Goal: Information Seeking & Learning: Learn about a topic

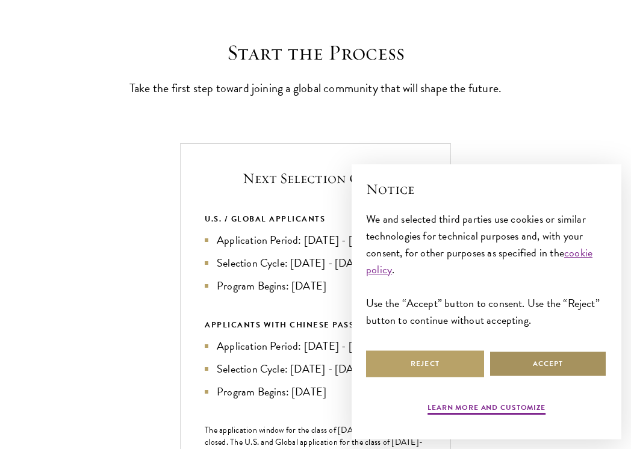
click at [537, 357] on button "Accept" at bounding box center [548, 364] width 118 height 27
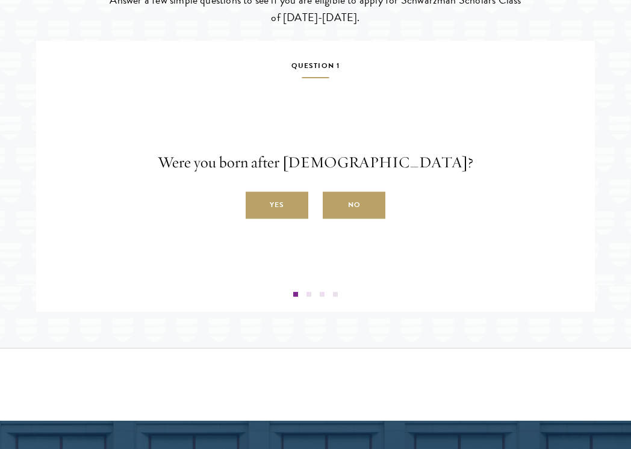
scroll to position [1828, 0]
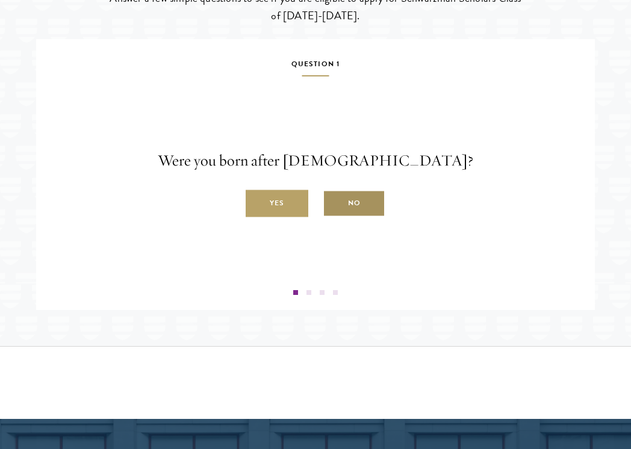
click at [355, 217] on label "No" at bounding box center [354, 203] width 63 height 27
click at [334, 202] on input "No" at bounding box center [328, 197] width 11 height 11
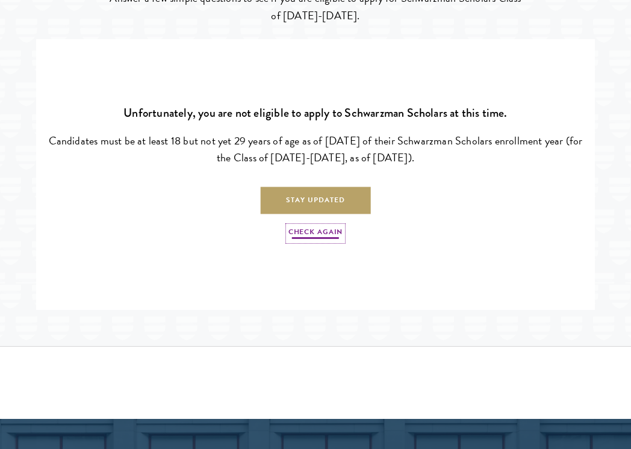
click at [330, 241] on link "Check Again" at bounding box center [316, 234] width 54 height 14
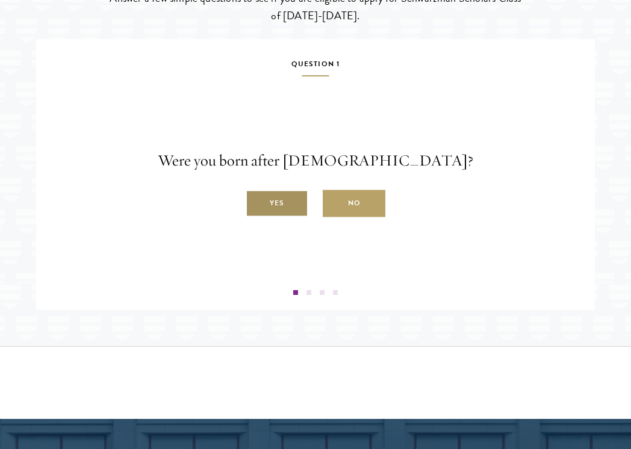
click at [290, 216] on label "Yes" at bounding box center [277, 203] width 63 height 27
click at [257, 202] on input "Yes" at bounding box center [251, 197] width 11 height 11
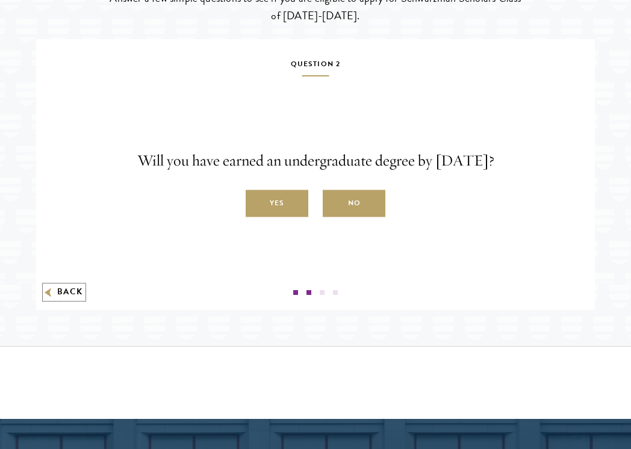
click at [80, 299] on button "Back" at bounding box center [64, 292] width 38 height 13
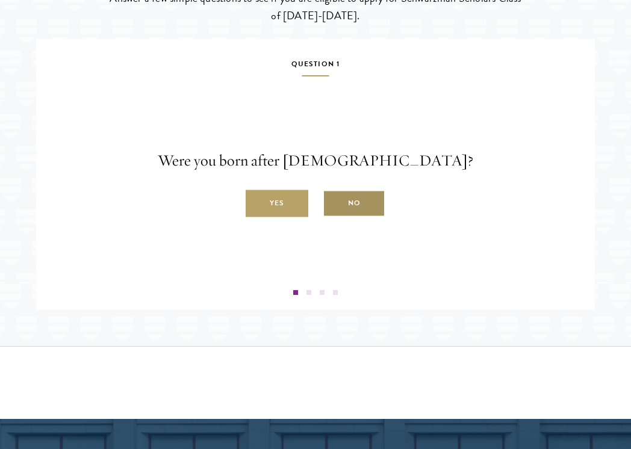
click at [360, 217] on label "No" at bounding box center [354, 203] width 63 height 27
click at [334, 202] on input "No" at bounding box center [328, 197] width 11 height 11
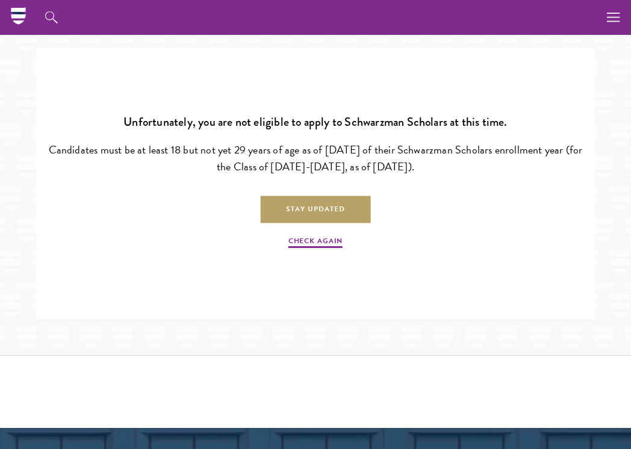
scroll to position [1819, 0]
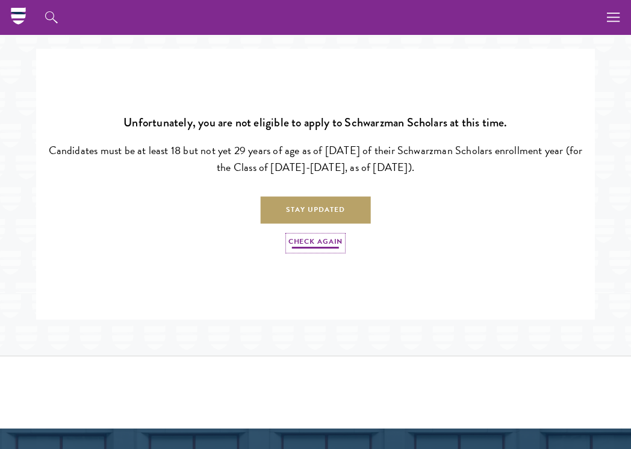
click at [306, 251] on link "Check Again" at bounding box center [316, 243] width 54 height 14
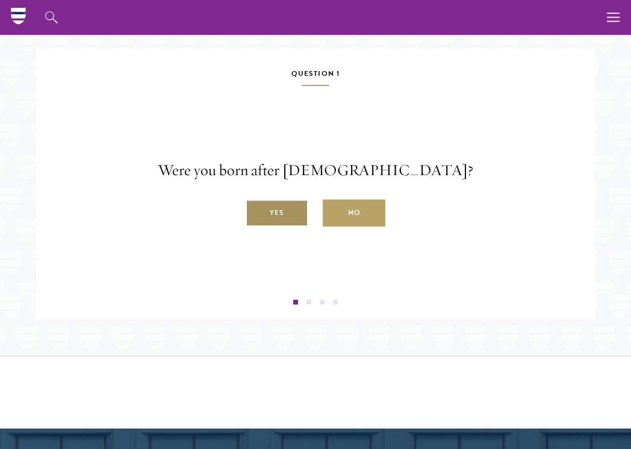
click at [290, 227] on label "Yes" at bounding box center [277, 213] width 63 height 27
click at [257, 212] on input "Yes" at bounding box center [251, 206] width 11 height 11
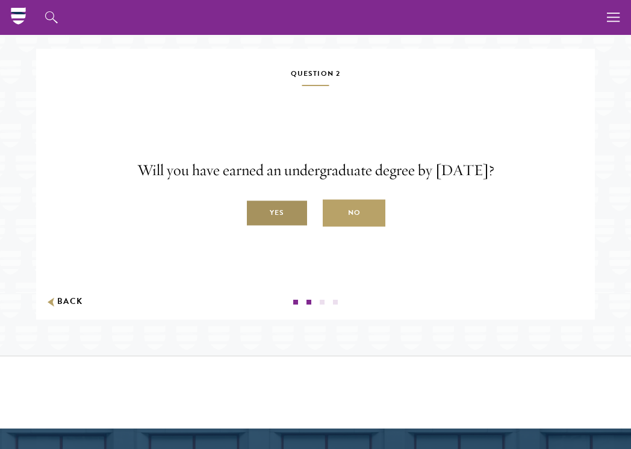
click at [284, 222] on label "Yes" at bounding box center [277, 213] width 63 height 27
click at [257, 212] on input "Yes" at bounding box center [251, 206] width 11 height 11
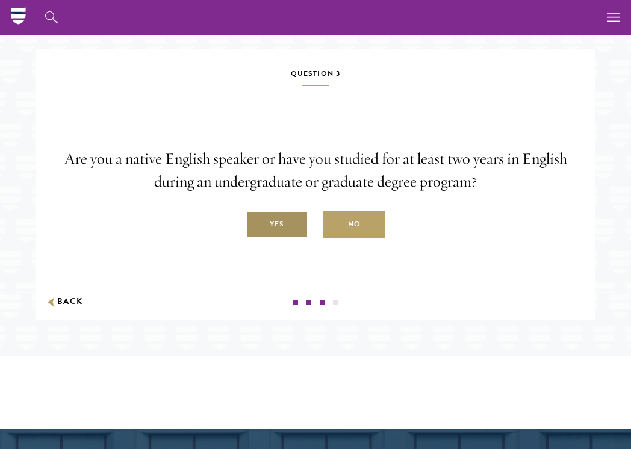
click at [284, 239] on label "Yes" at bounding box center [277, 224] width 63 height 27
click at [257, 224] on input "Yes" at bounding box center [251, 218] width 11 height 11
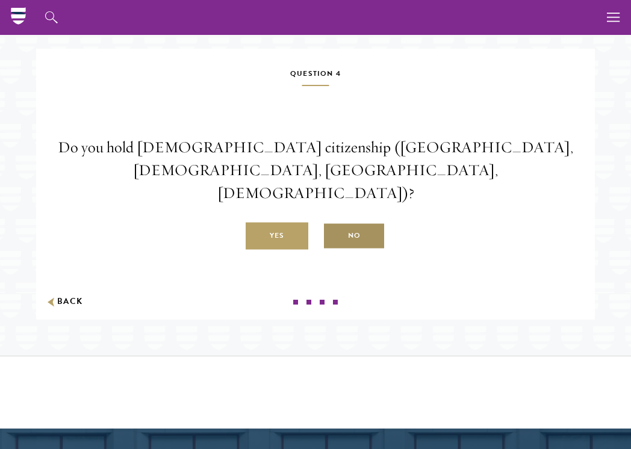
click at [360, 230] on label "No" at bounding box center [354, 236] width 63 height 27
click at [334, 230] on input "No" at bounding box center [328, 229] width 11 height 11
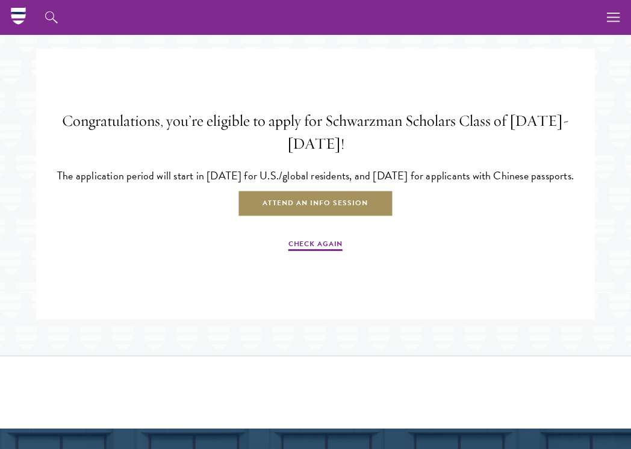
click at [358, 214] on link "Attend an Info Session" at bounding box center [315, 203] width 156 height 27
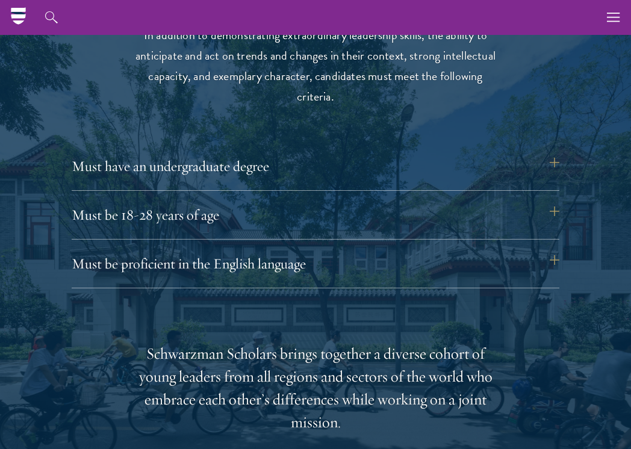
scroll to position [1527, 0]
click at [522, 216] on button "Must be 18-28 years of age" at bounding box center [322, 215] width 488 height 29
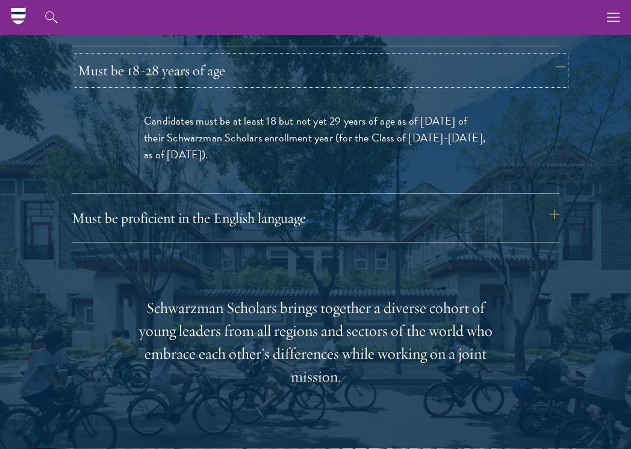
scroll to position [1725, 0]
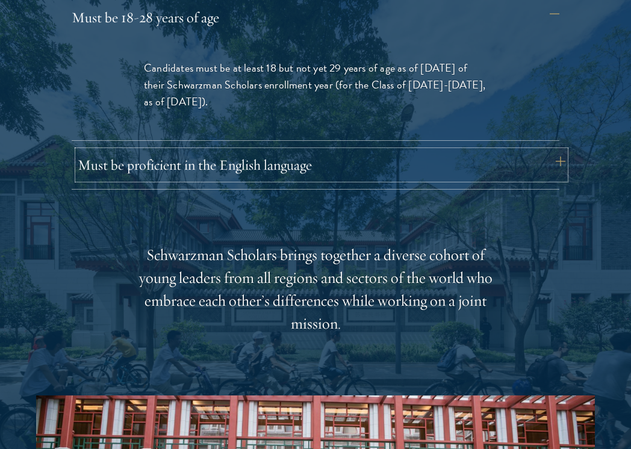
click at [471, 163] on button "Must be proficient in the English language" at bounding box center [322, 165] width 488 height 29
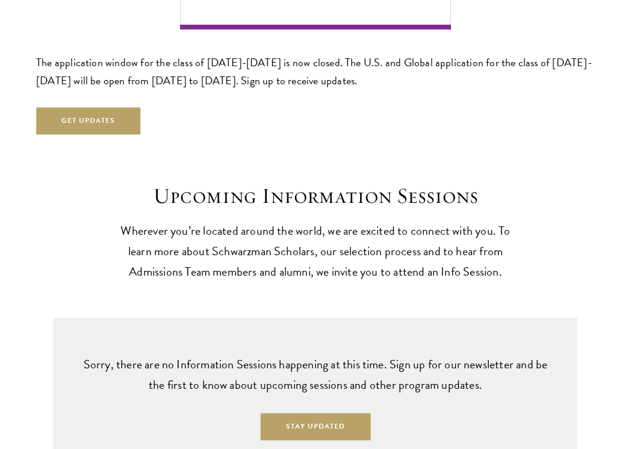
scroll to position [3032, 0]
